Goal: Task Accomplishment & Management: Complete application form

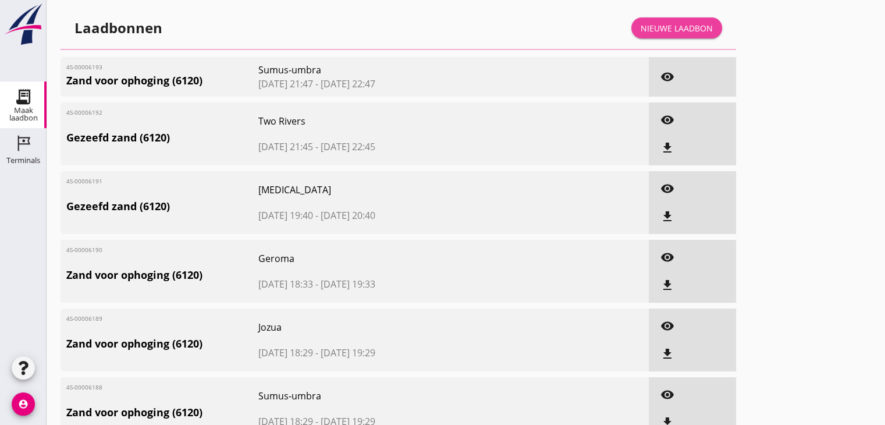
click at [644, 30] on div "Nieuwe laadbon" at bounding box center [677, 28] width 72 height 12
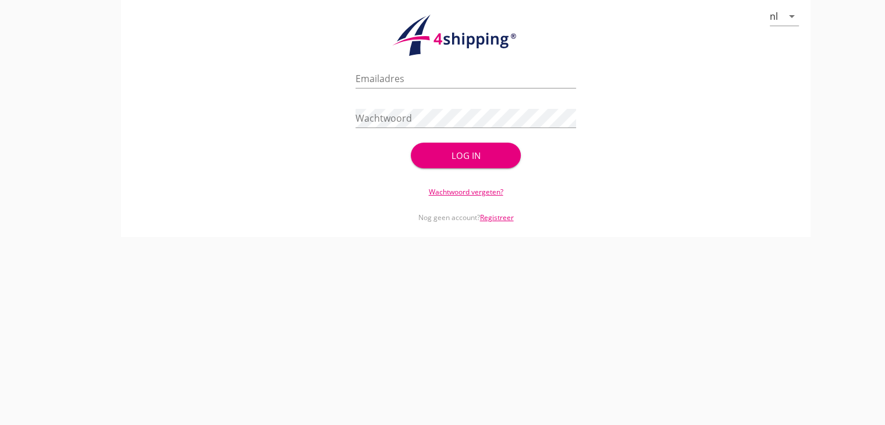
type input "[EMAIL_ADDRESS][DOMAIN_NAME]"
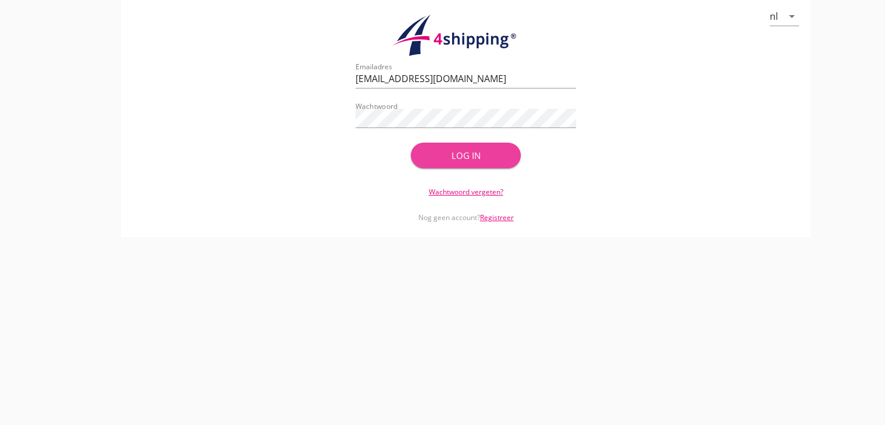
click at [451, 161] on button "Log in" at bounding box center [466, 156] width 111 height 26
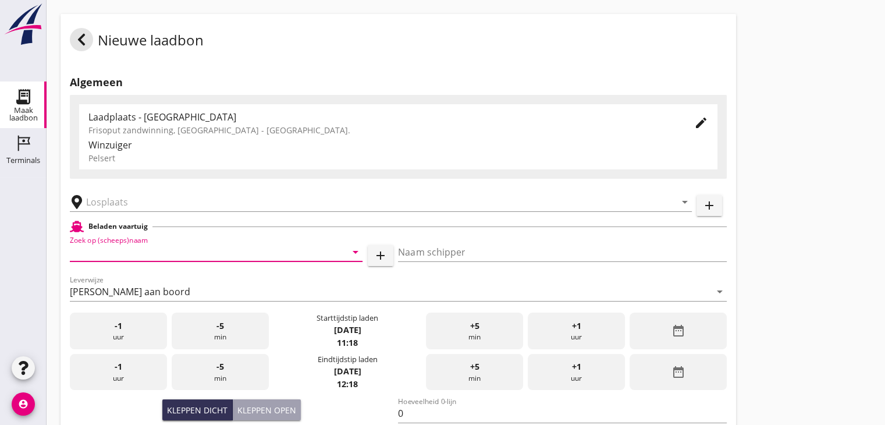
click at [132, 247] on input "Zoek op (scheeps)naam" at bounding box center [200, 252] width 260 height 19
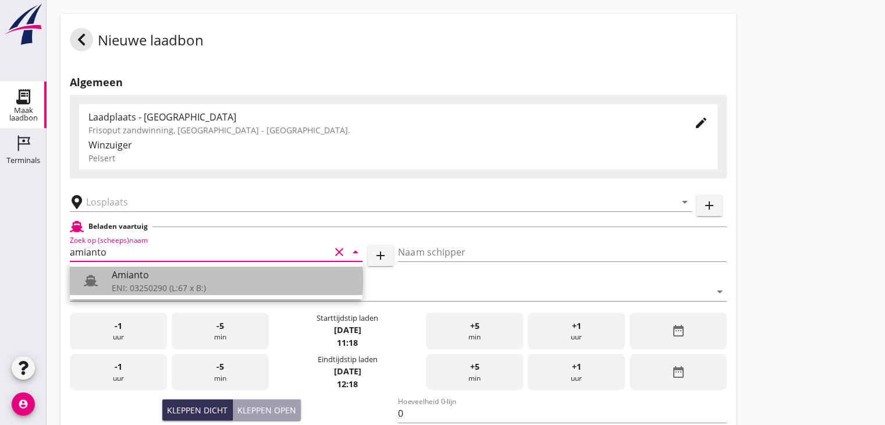
click at [196, 283] on div "ENI: 03250290 (L:67 x B:)" at bounding box center [233, 288] width 242 height 12
type input "Amianto"
type input "[PERSON_NAME]"
type input "555"
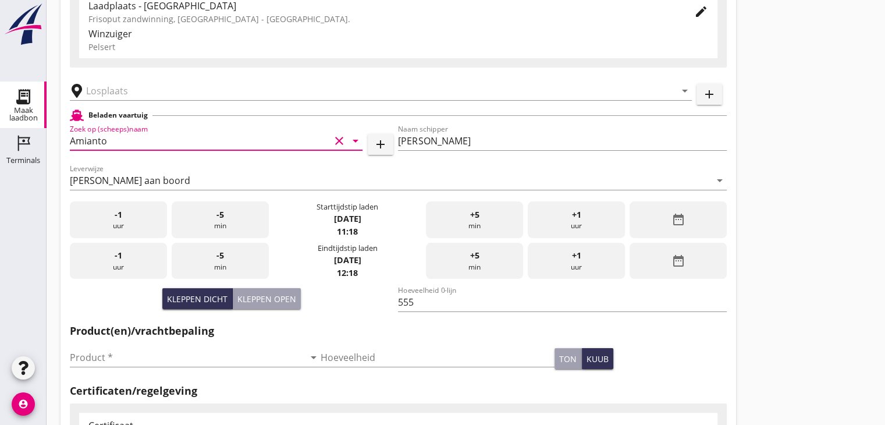
scroll to position [132, 0]
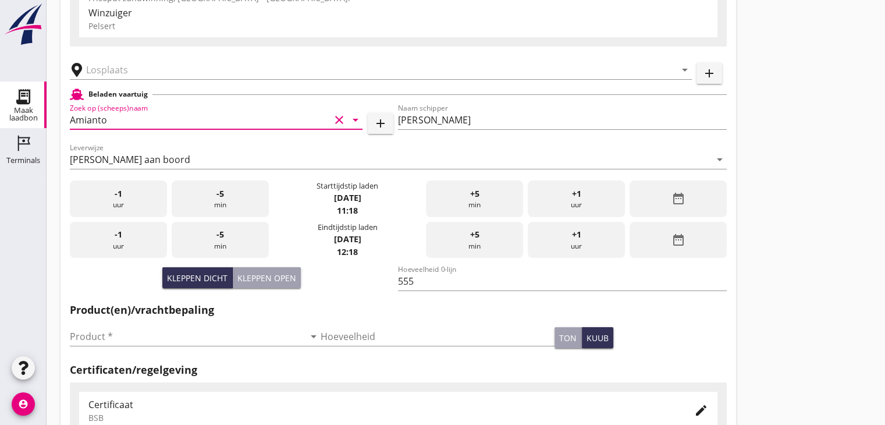
type input "Amianto"
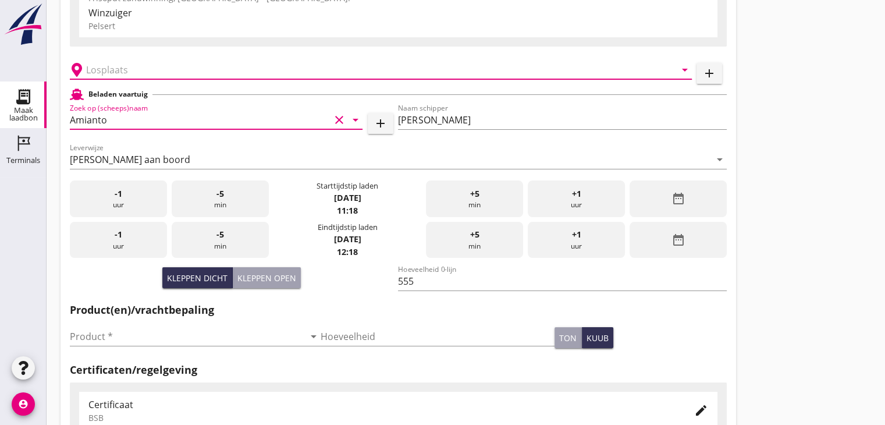
click at [198, 73] on input "text" at bounding box center [372, 70] width 573 height 19
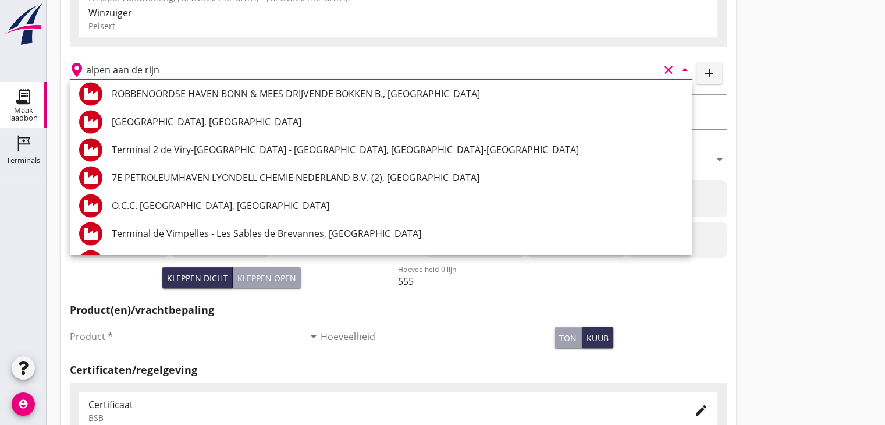
scroll to position [1821, 0]
type input "a"
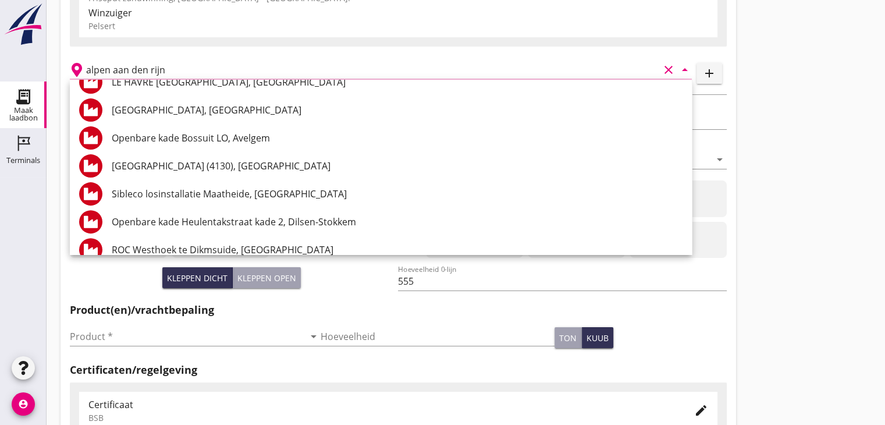
scroll to position [0, 0]
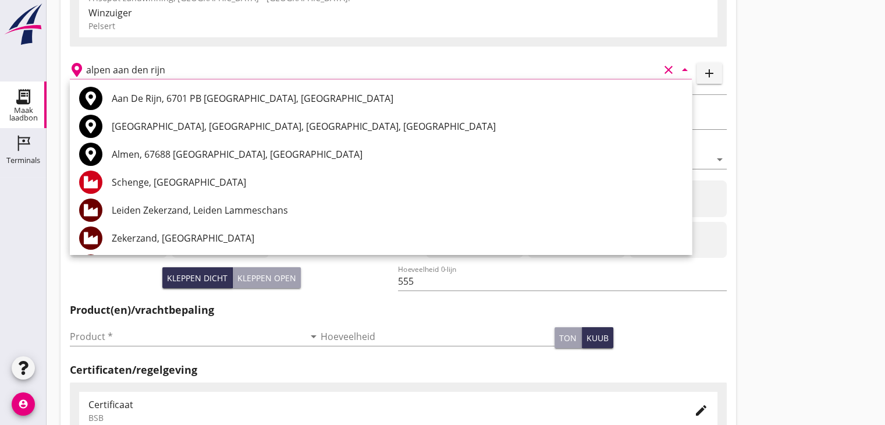
type input "alpen aan den rijn"
click at [818, 168] on div "Nieuwe laadbon Algemeen Laadplaats - Wingebied Frisoput zandwinning, [GEOGRAPHI…" at bounding box center [466, 284] width 839 height 832
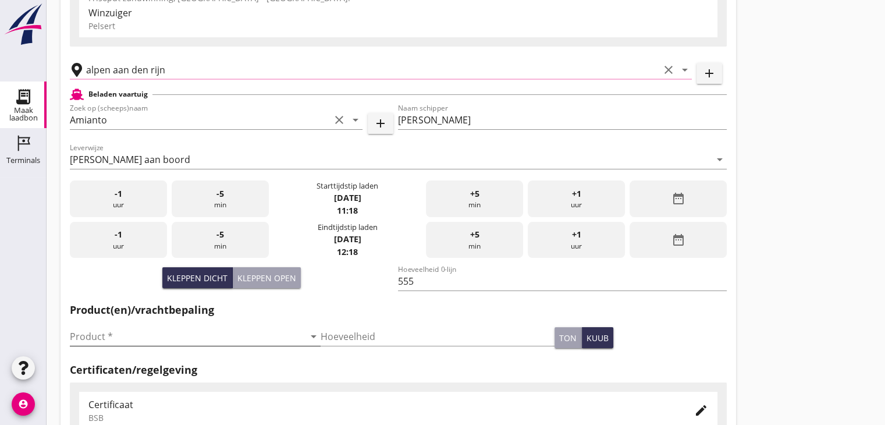
click at [113, 339] on input "Product *" at bounding box center [187, 336] width 235 height 19
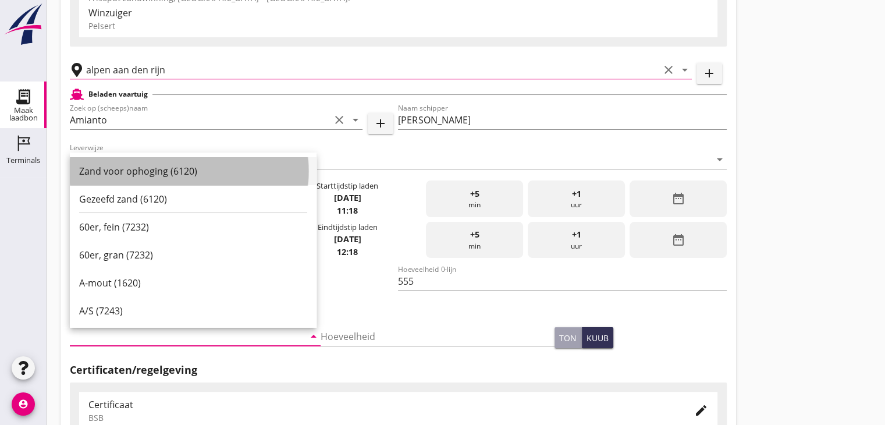
click at [140, 168] on div "Zand voor ophoging (6120)" at bounding box center [193, 171] width 228 height 14
type input "Zand voor ophoging (6120)"
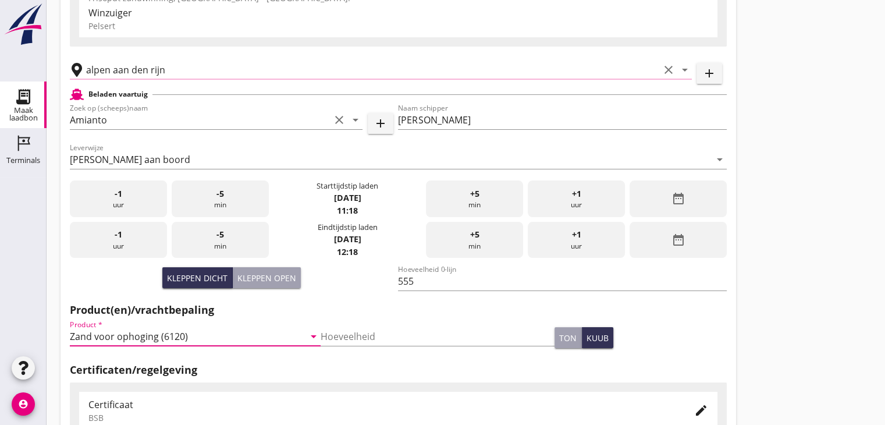
click at [561, 110] on div "Naam schipper [PERSON_NAME]" at bounding box center [562, 122] width 328 height 37
click at [668, 67] on icon "clear" at bounding box center [669, 70] width 14 height 14
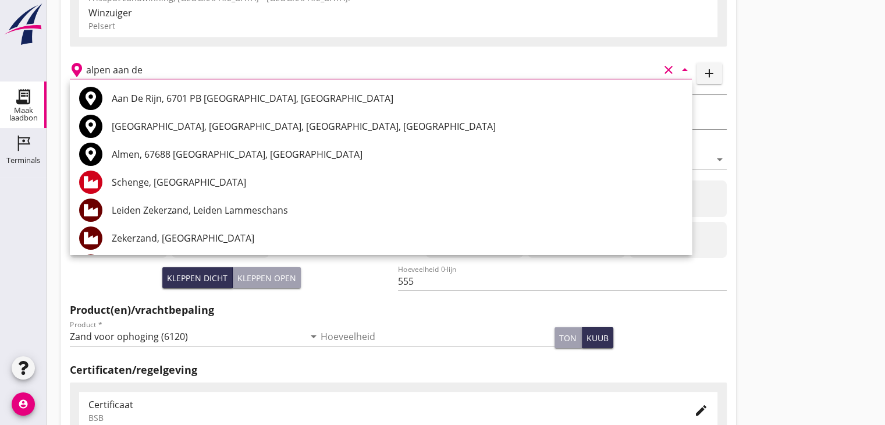
type input "alpen aan de"
click at [663, 68] on icon "clear" at bounding box center [669, 70] width 14 height 14
click at [854, 155] on div "Nieuwe laadbon Algemeen Laadplaats - Wingebied Frisoput zandwinning, [GEOGRAPHI…" at bounding box center [466, 284] width 839 height 832
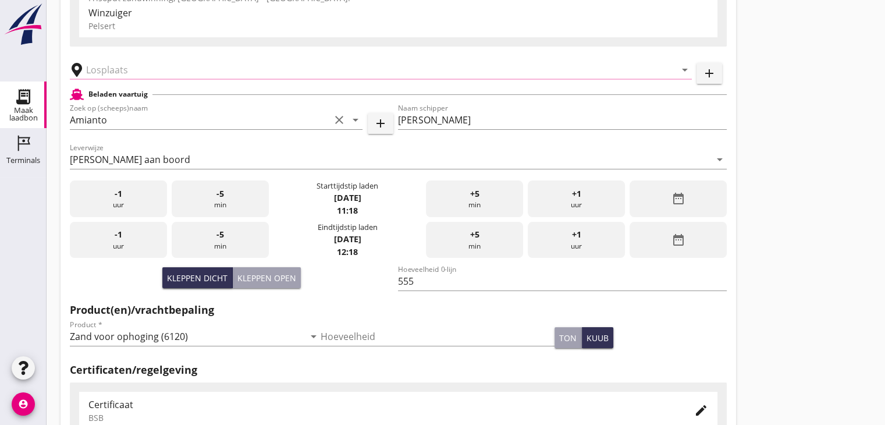
click at [120, 75] on input "text" at bounding box center [372, 70] width 573 height 19
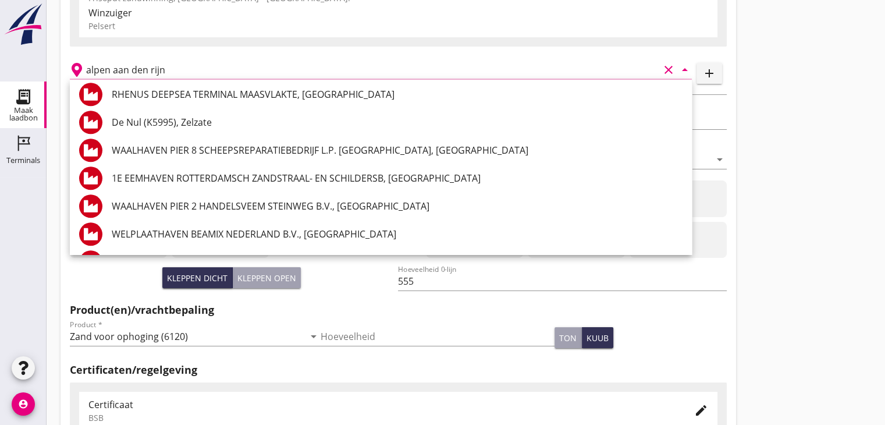
scroll to position [1383, 0]
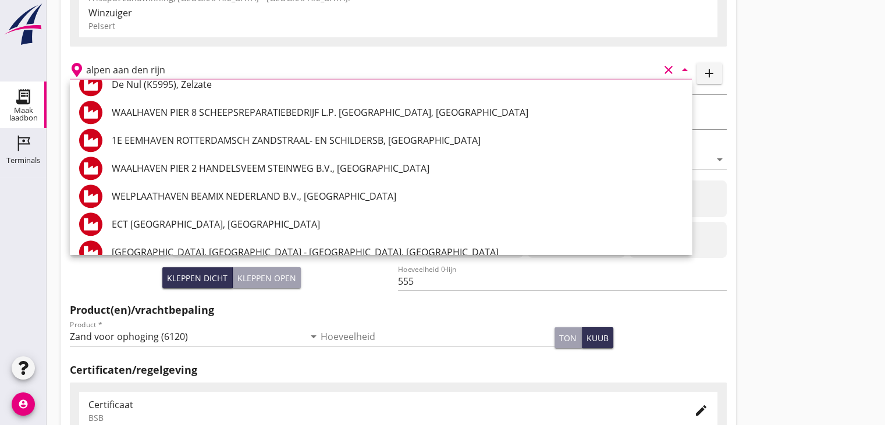
type input "alpen aan den rijn"
click at [822, 129] on div "Nieuwe laadbon Algemeen Laadplaats - Wingebied Frisoput zandwinning, [GEOGRAPHI…" at bounding box center [466, 284] width 839 height 832
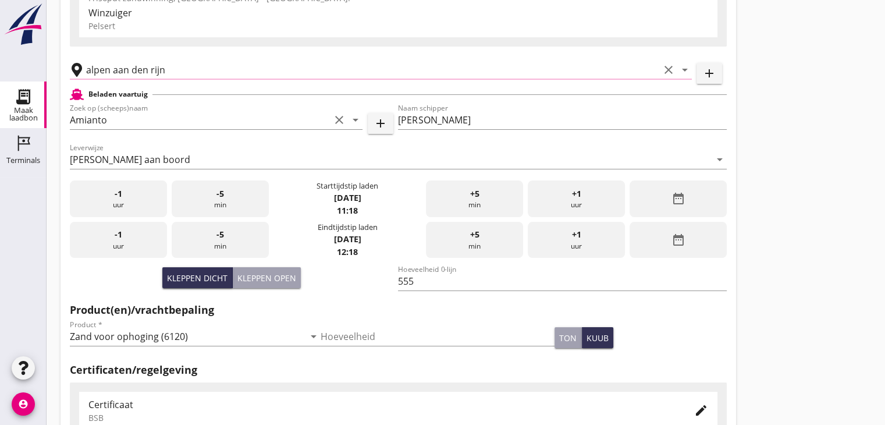
click at [668, 68] on icon "clear" at bounding box center [669, 70] width 14 height 14
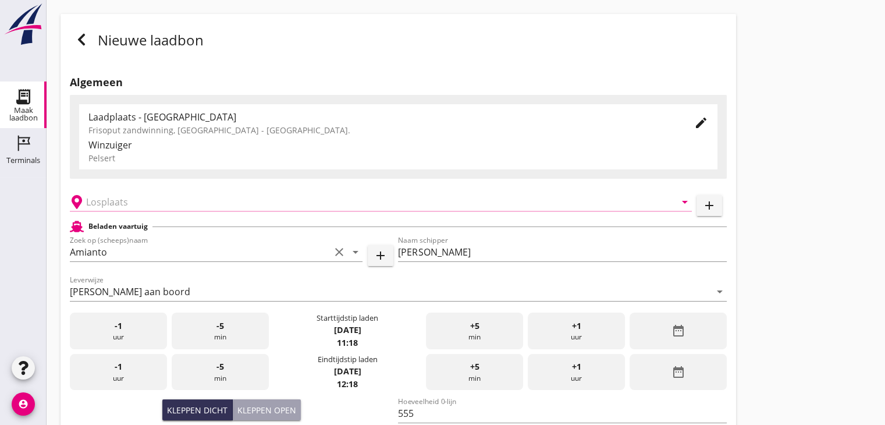
click at [78, 42] on icon at bounding box center [82, 40] width 14 height 14
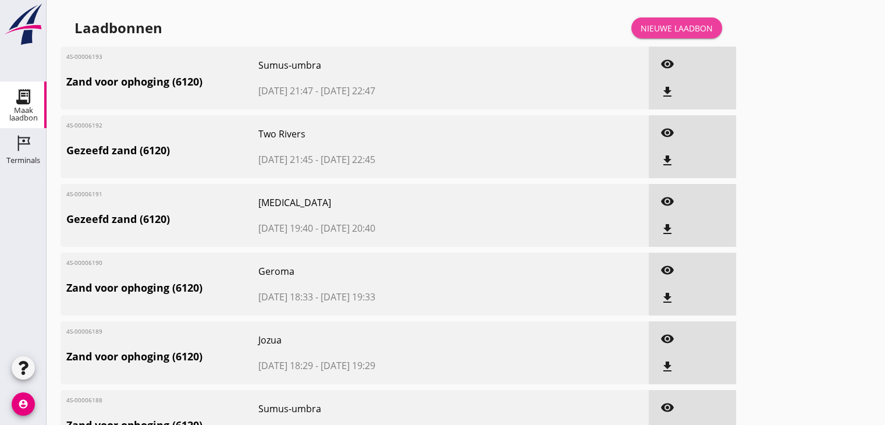
click at [686, 25] on div "Nieuwe laadbon" at bounding box center [677, 28] width 72 height 12
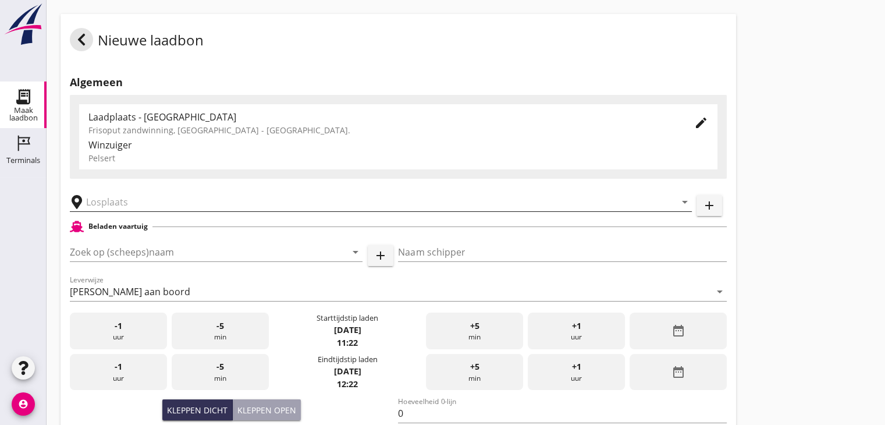
click at [107, 201] on input "text" at bounding box center [372, 202] width 573 height 19
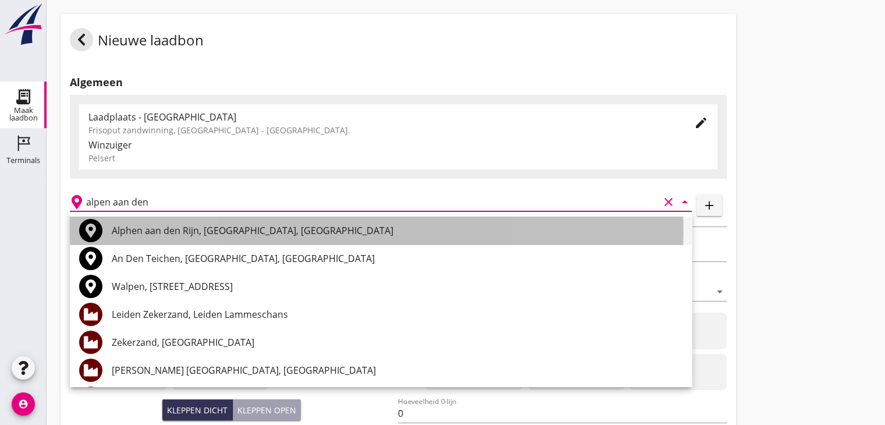
click at [208, 235] on div "Alphen aan den Rijn, [GEOGRAPHIC_DATA], [GEOGRAPHIC_DATA]" at bounding box center [397, 231] width 571 height 14
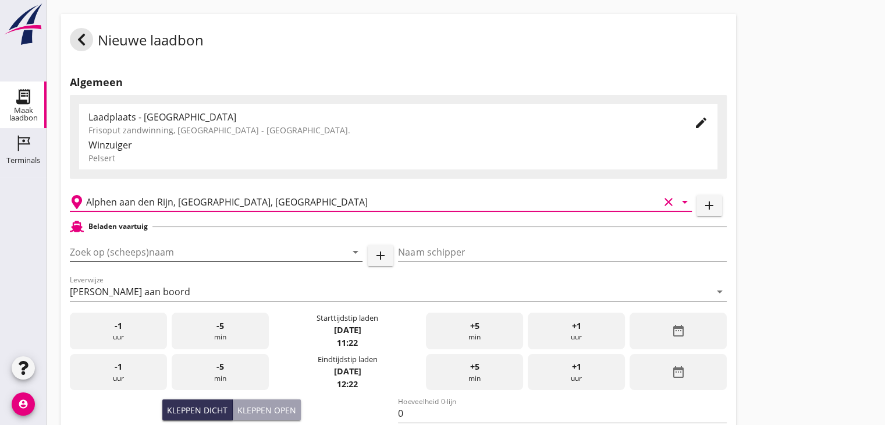
type input "Alphen aan den Rijn, [GEOGRAPHIC_DATA], [GEOGRAPHIC_DATA]"
click at [146, 260] on input "Zoek op (scheeps)naam" at bounding box center [200, 252] width 260 height 19
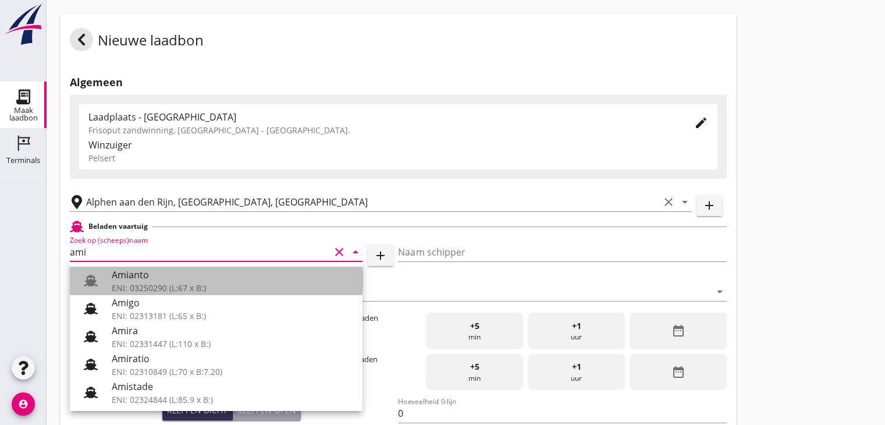
click at [164, 272] on div "Amianto" at bounding box center [233, 275] width 242 height 14
type input "Amianto"
type input "[PERSON_NAME]"
type input "555"
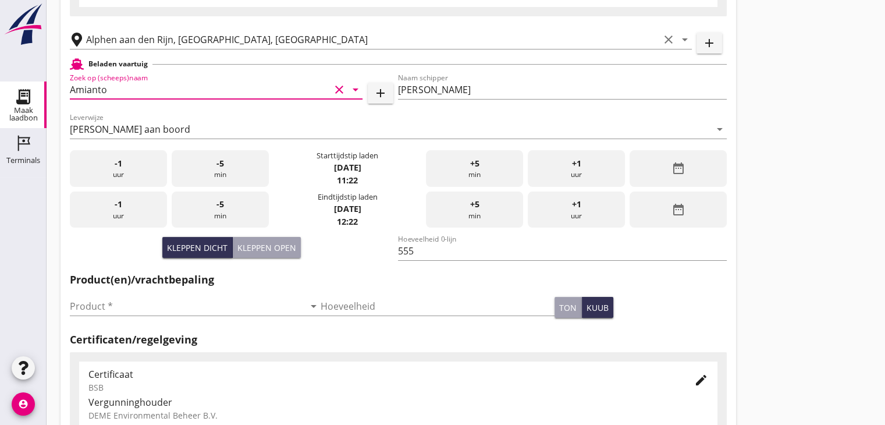
scroll to position [165, 0]
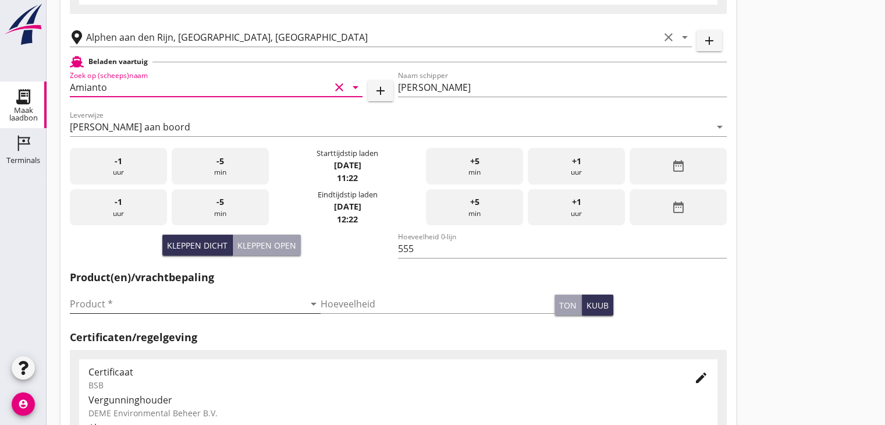
type input "Amianto"
click at [125, 303] on input "Product *" at bounding box center [187, 304] width 235 height 19
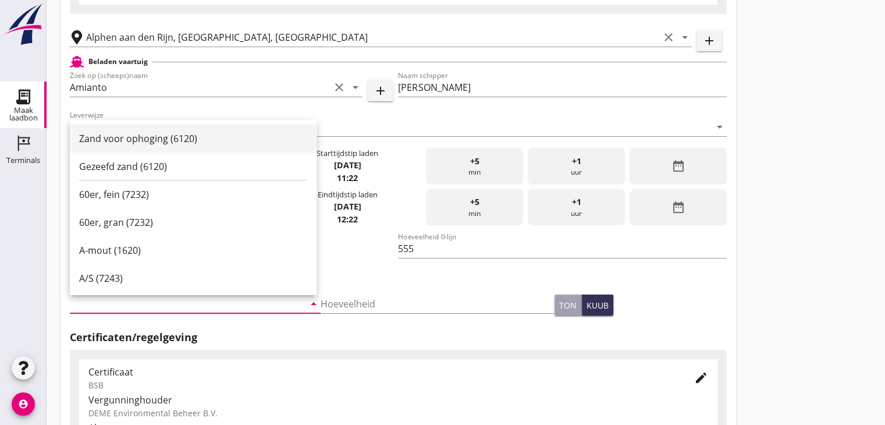
click at [132, 138] on div "Zand voor ophoging (6120)" at bounding box center [193, 139] width 228 height 14
type input "Zand voor ophoging (6120)"
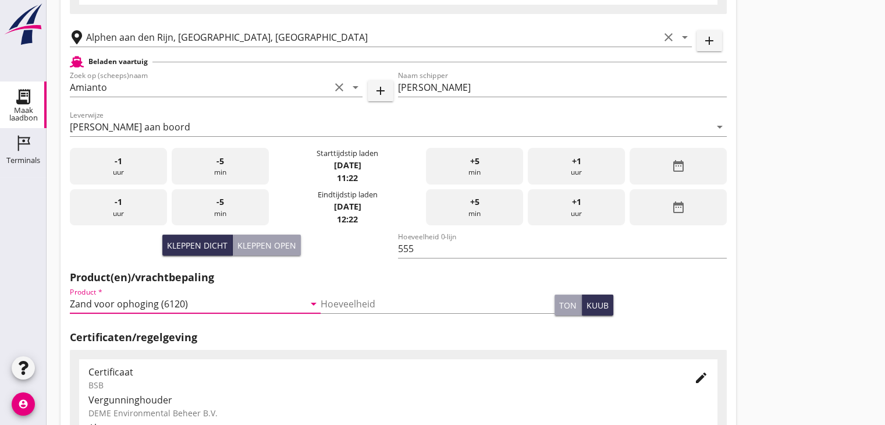
scroll to position [407, 0]
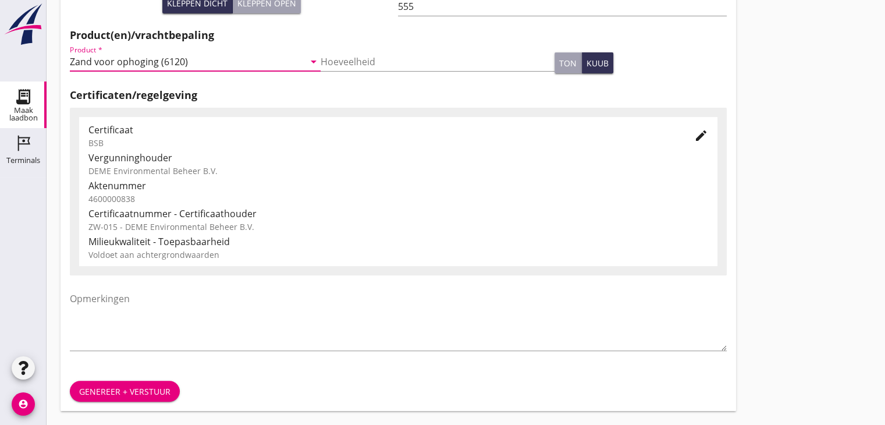
click at [123, 397] on button "Genereer + verstuur" at bounding box center [125, 391] width 110 height 21
